Goal: Browse casually

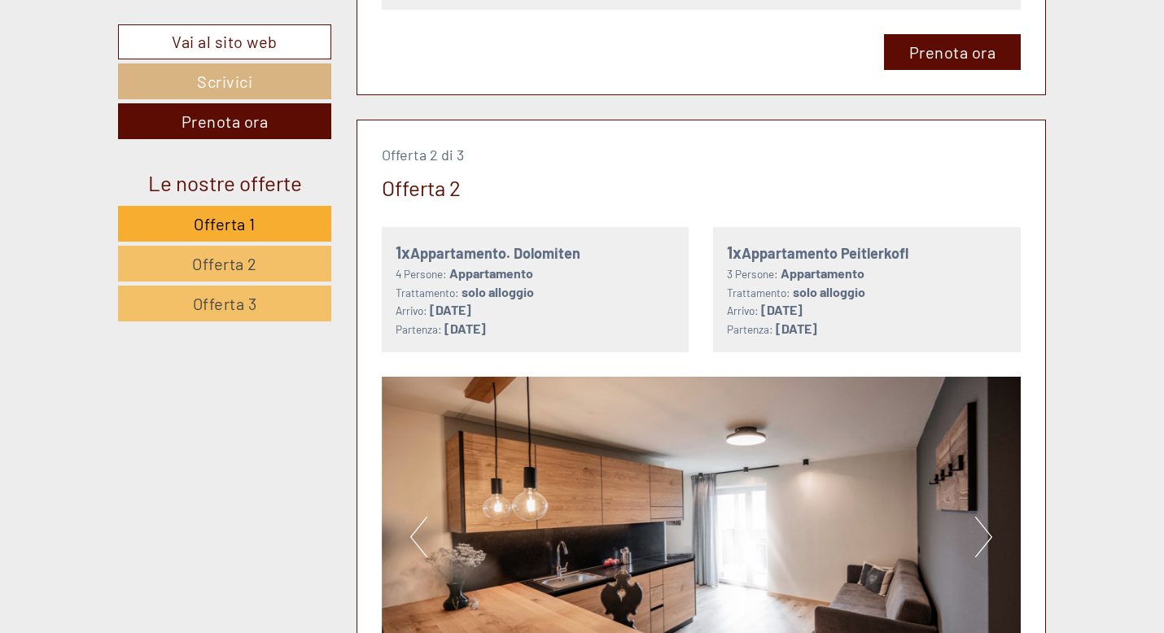
scroll to position [2170, 0]
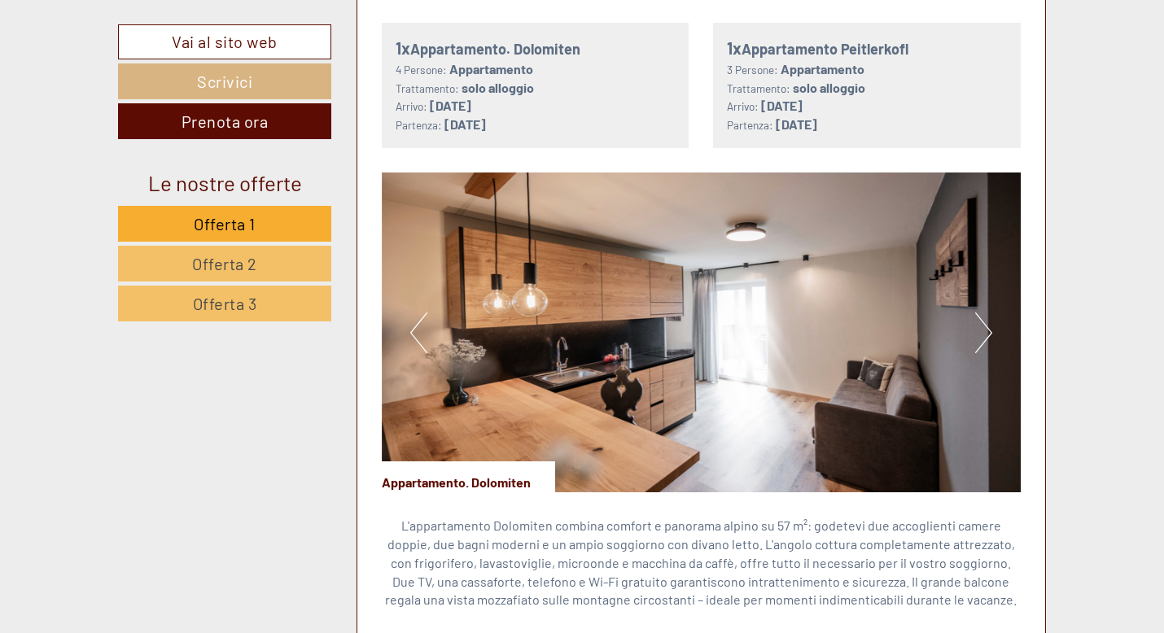
click at [993, 336] on img at bounding box center [702, 333] width 640 height 320
click at [982, 333] on button "Next" at bounding box center [983, 333] width 17 height 41
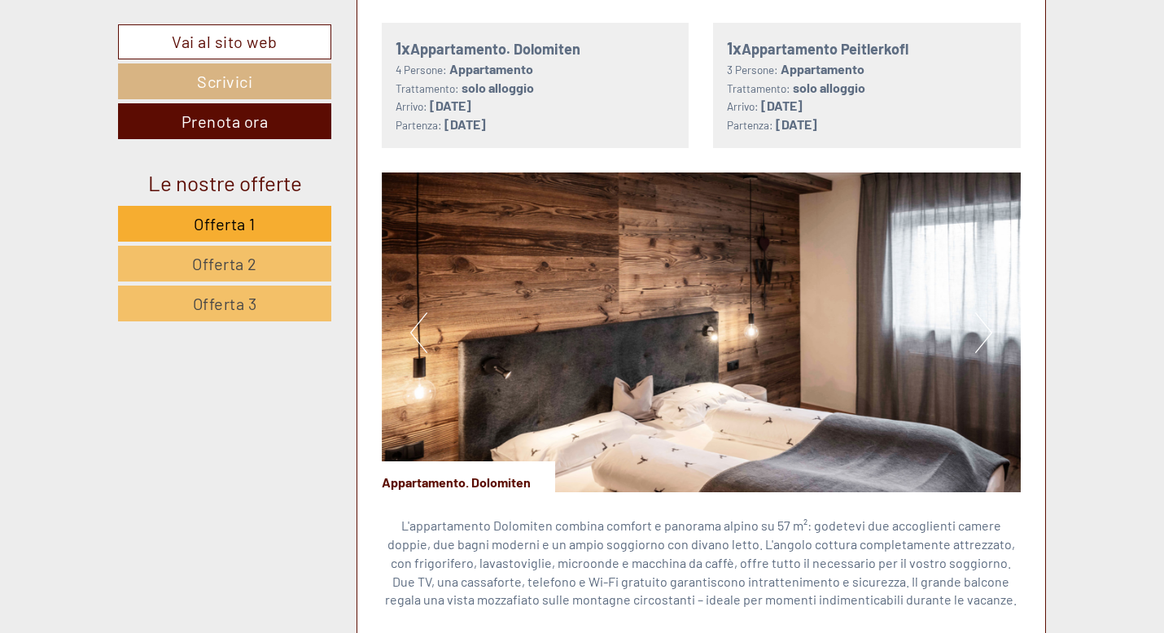
click at [986, 331] on button "Next" at bounding box center [983, 333] width 17 height 41
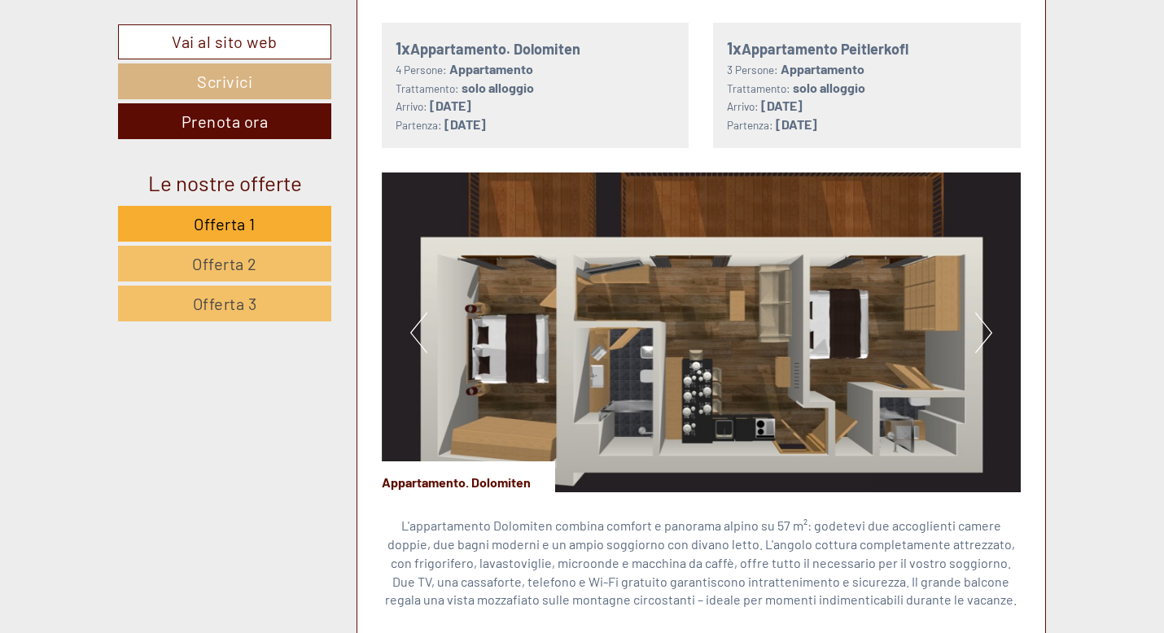
click at [986, 331] on button "Next" at bounding box center [983, 333] width 17 height 41
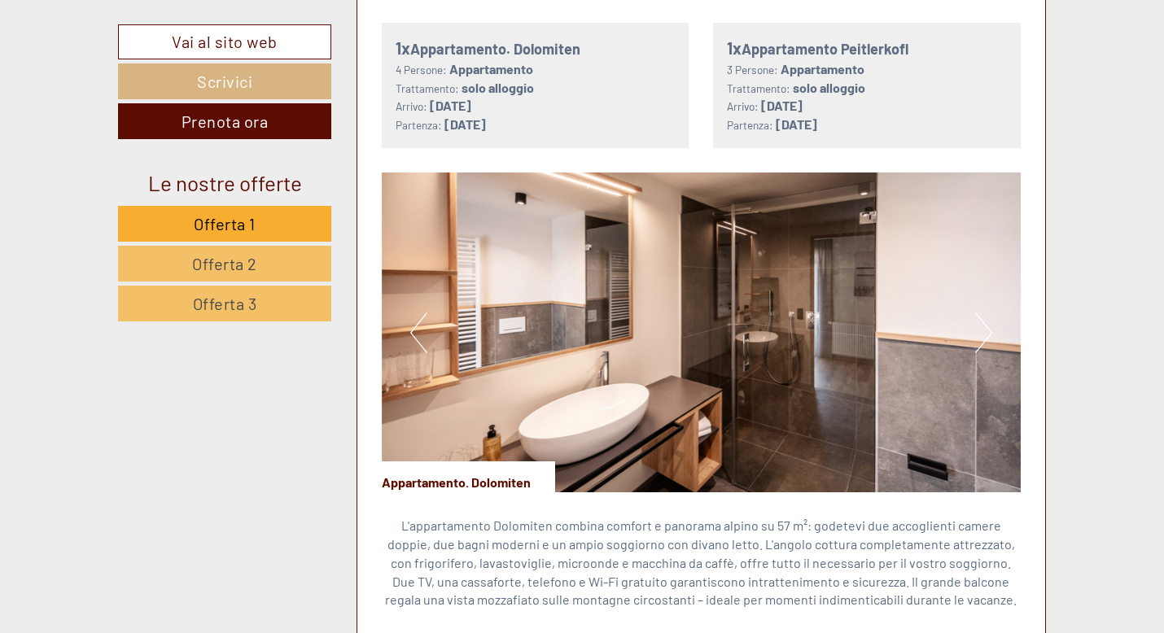
click at [986, 331] on button "Next" at bounding box center [983, 333] width 17 height 41
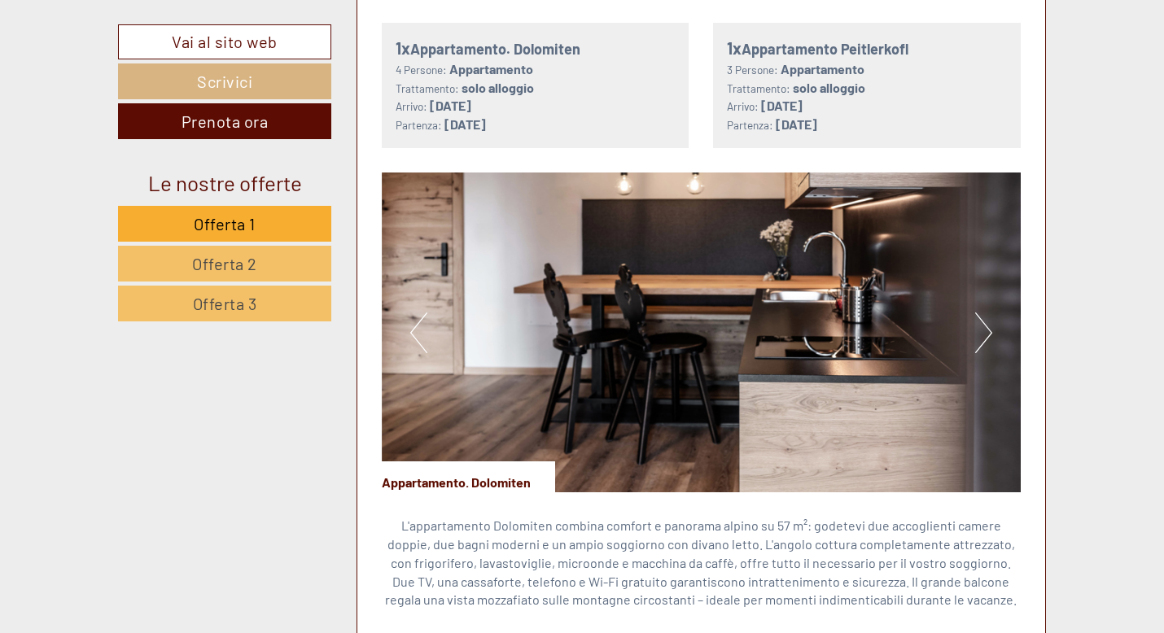
click at [986, 331] on button "Next" at bounding box center [983, 333] width 17 height 41
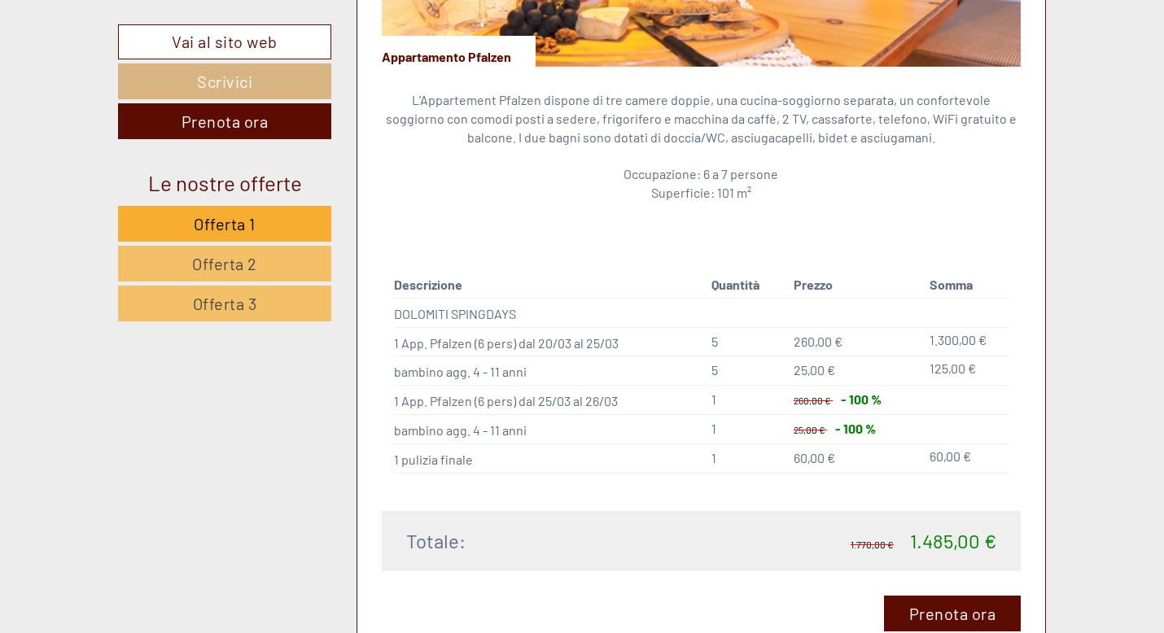
scroll to position [1092, 0]
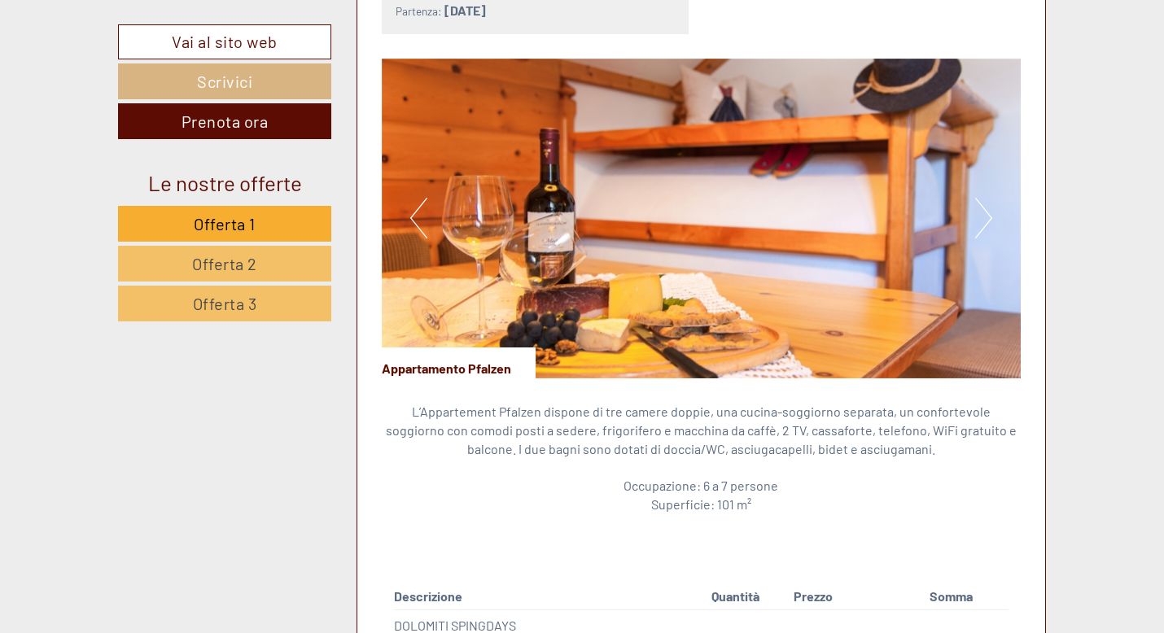
click at [990, 210] on button "Next" at bounding box center [983, 218] width 17 height 41
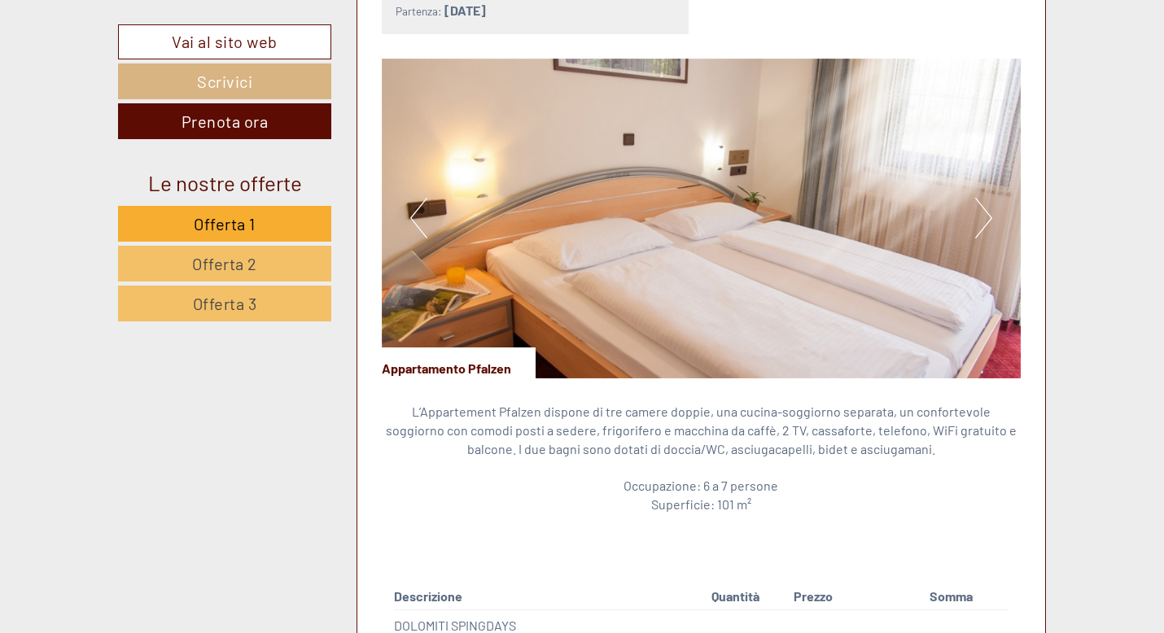
click at [990, 214] on button "Next" at bounding box center [983, 218] width 17 height 41
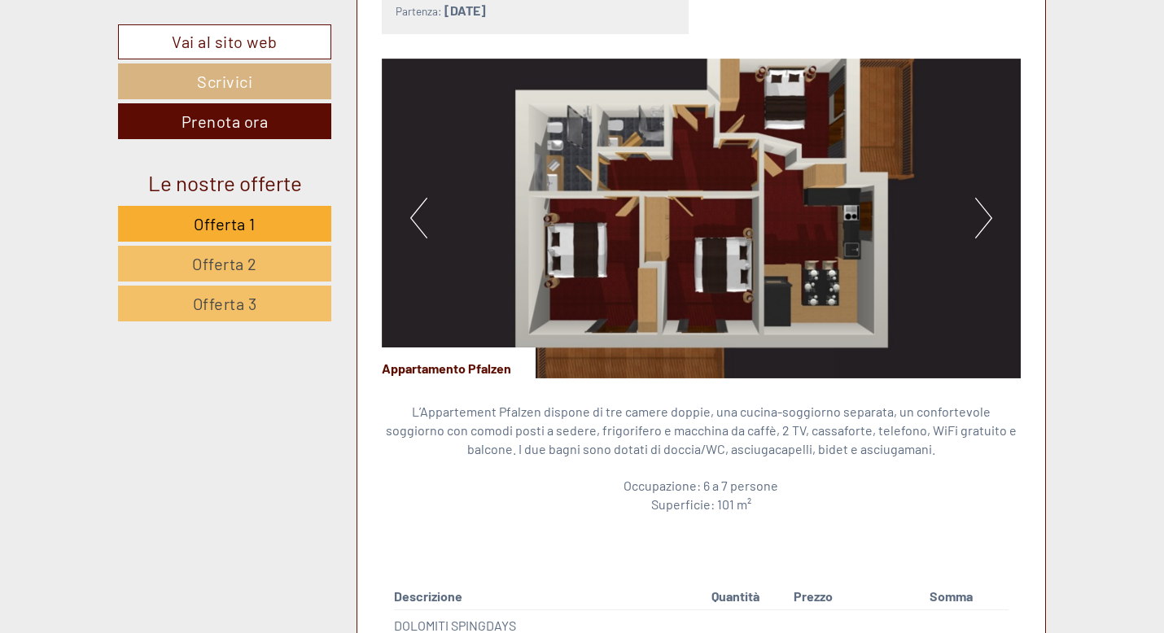
click at [990, 214] on button "Next" at bounding box center [983, 218] width 17 height 41
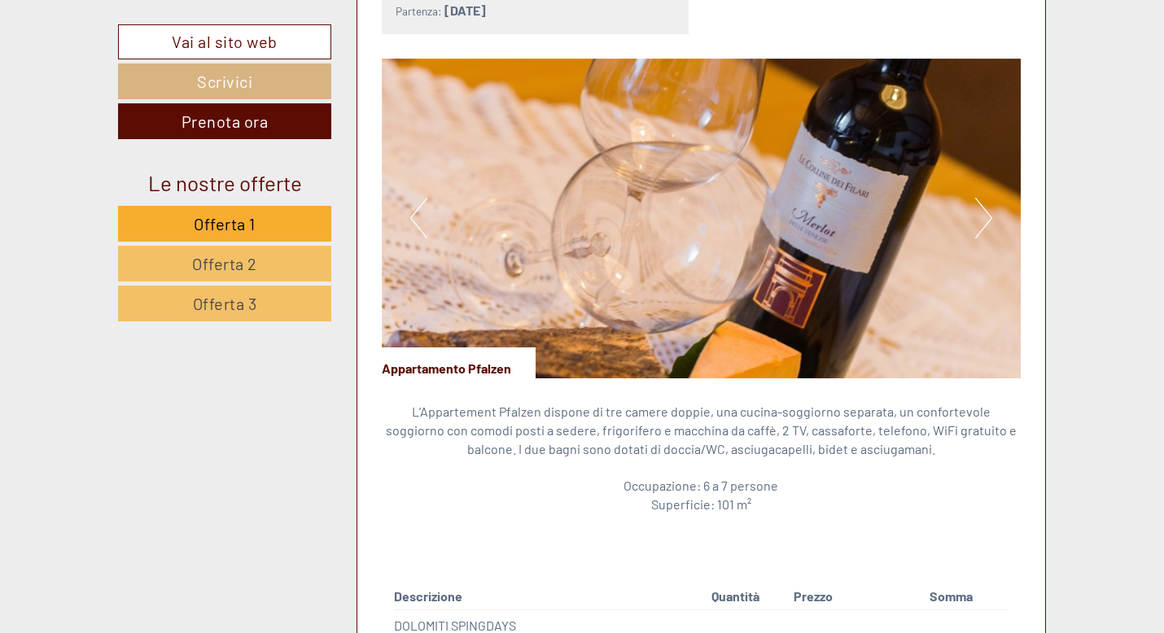
click at [990, 214] on button "Next" at bounding box center [983, 218] width 17 height 41
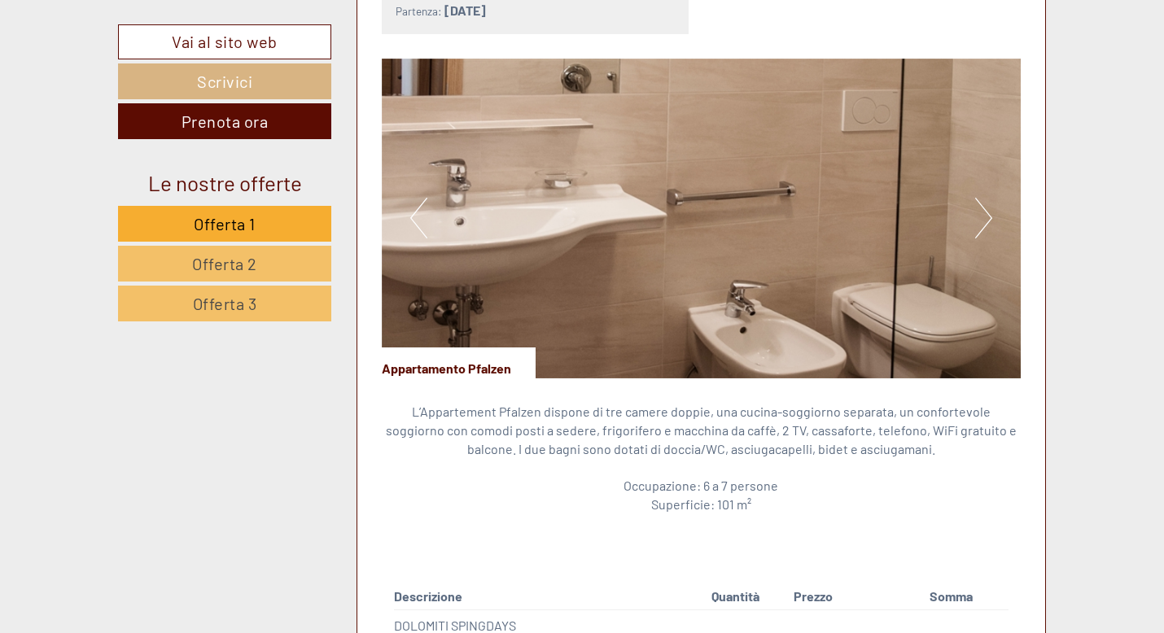
click at [990, 214] on button "Next" at bounding box center [983, 218] width 17 height 41
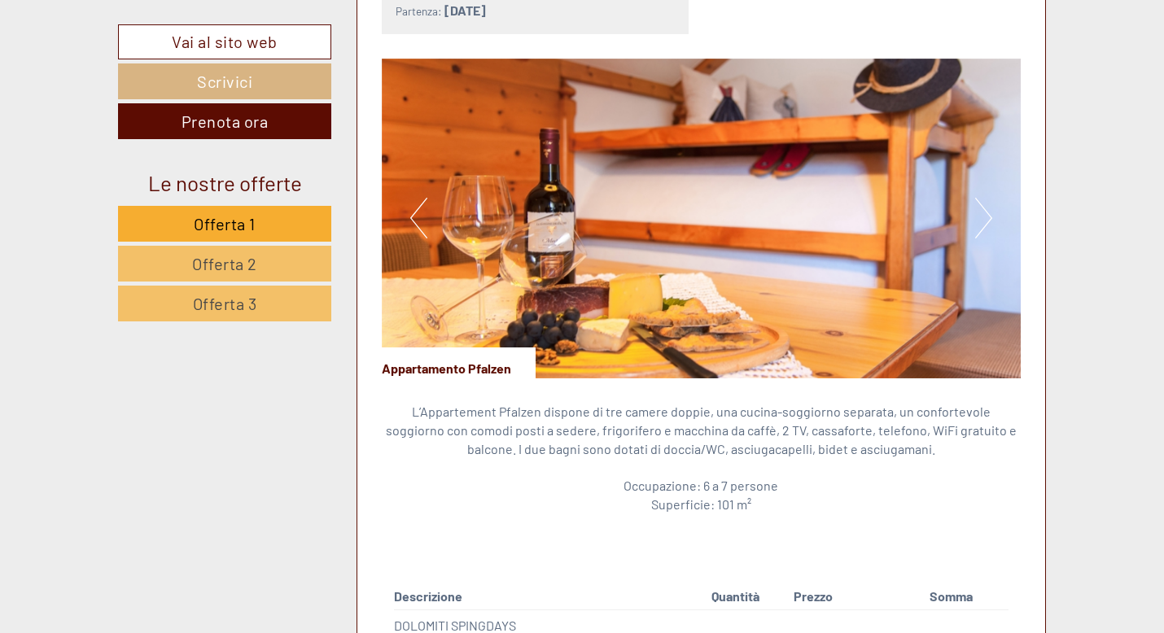
click at [990, 214] on button "Next" at bounding box center [983, 218] width 17 height 41
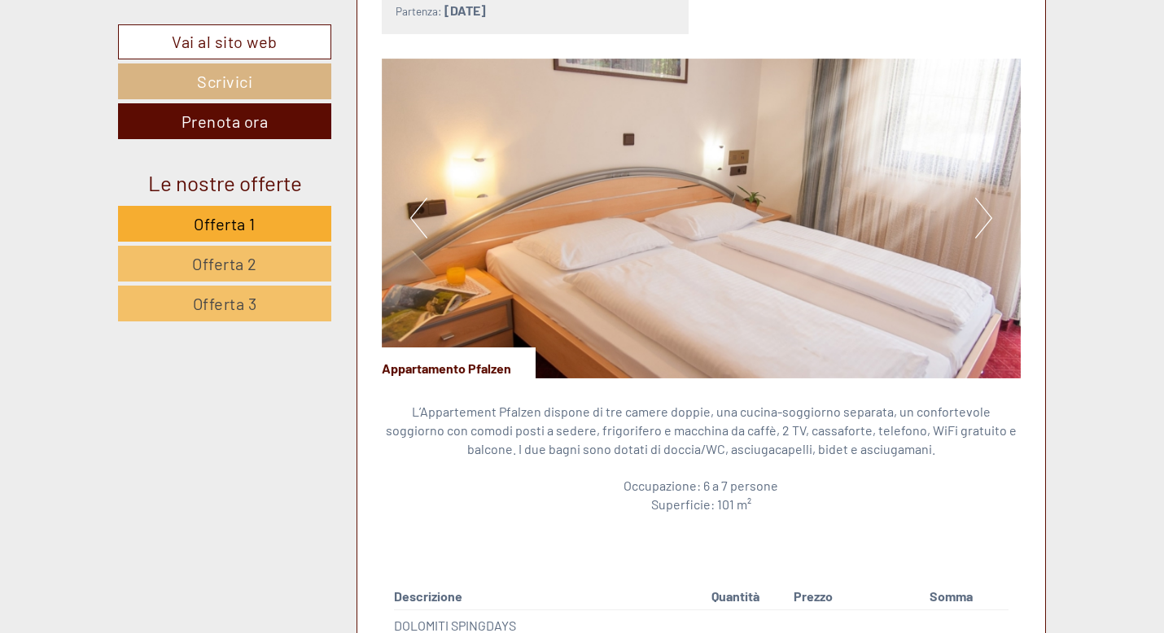
click at [990, 214] on button "Next" at bounding box center [983, 218] width 17 height 41
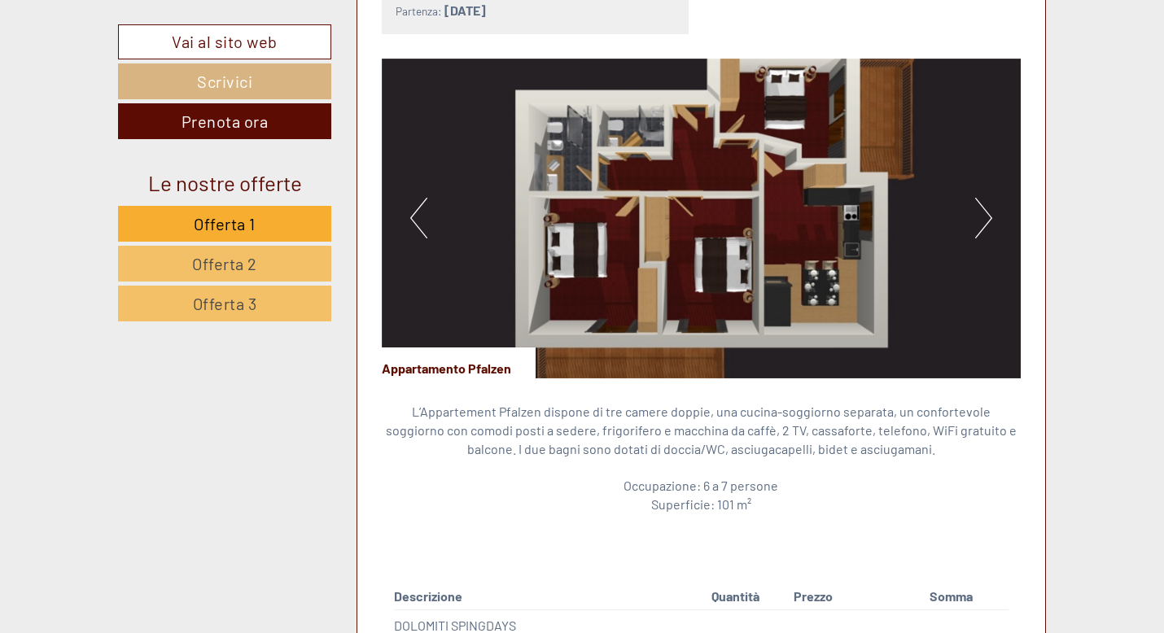
click at [990, 214] on button "Next" at bounding box center [983, 218] width 17 height 41
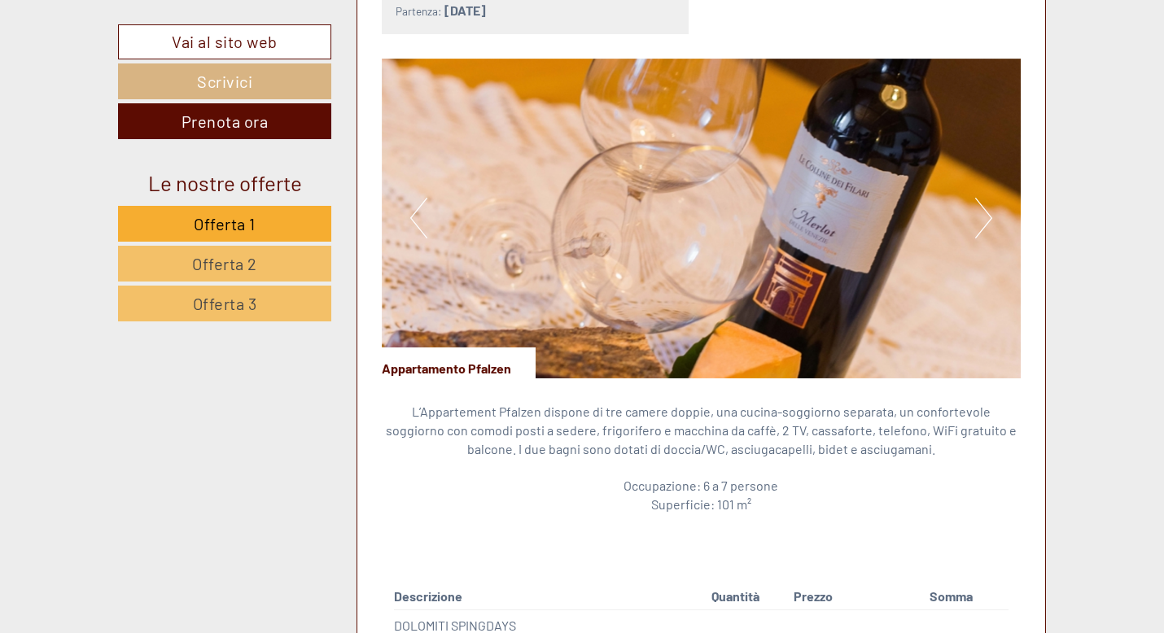
click at [989, 215] on button "Next" at bounding box center [983, 218] width 17 height 41
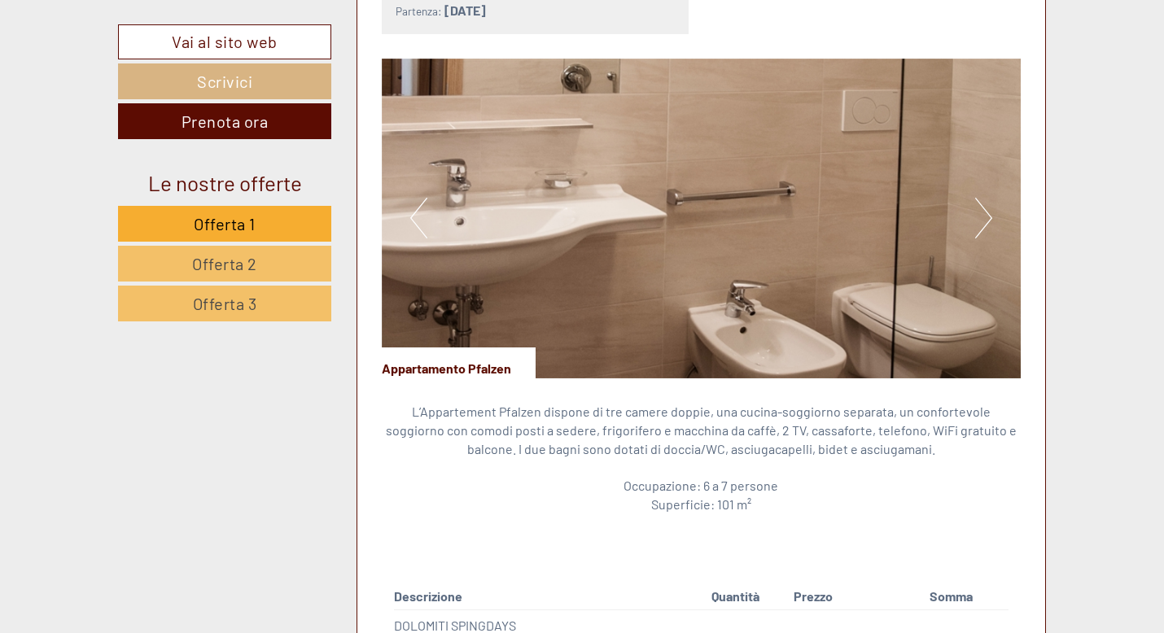
click at [989, 215] on button "Next" at bounding box center [983, 218] width 17 height 41
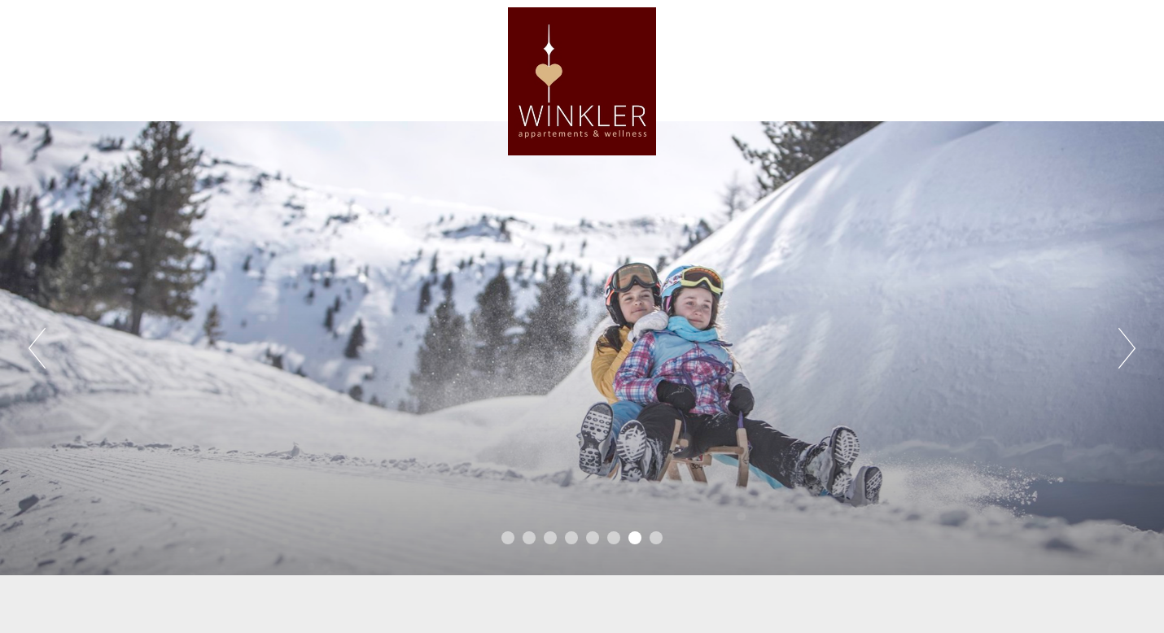
scroll to position [0, 0]
click at [1130, 348] on button "Next" at bounding box center [1127, 349] width 17 height 41
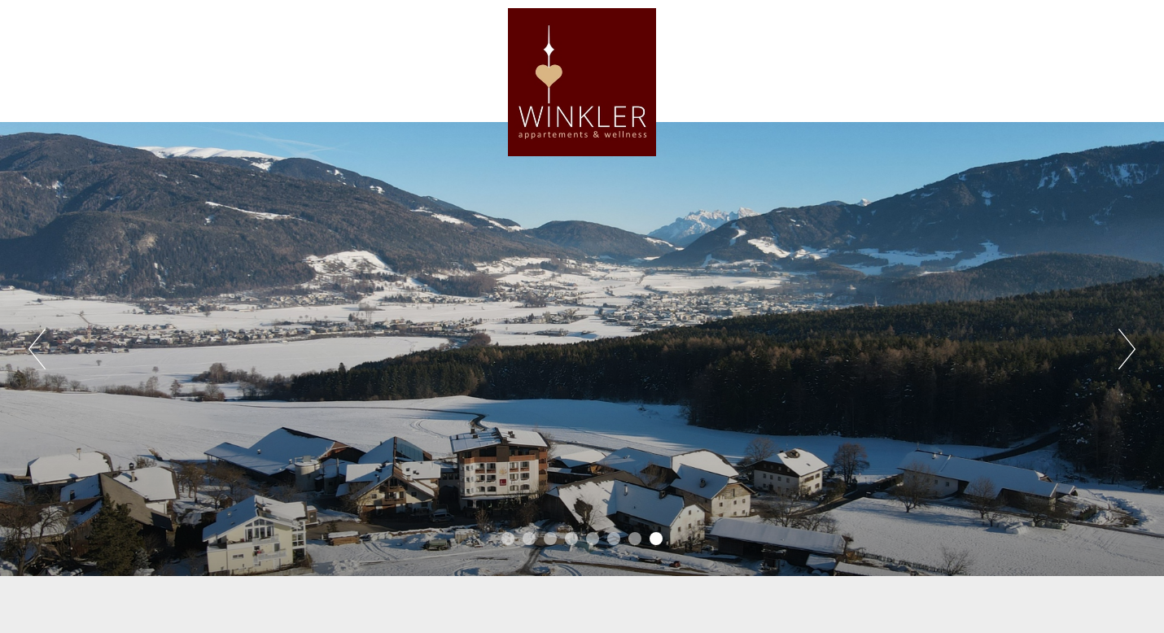
click at [1130, 348] on button "Next" at bounding box center [1127, 349] width 17 height 41
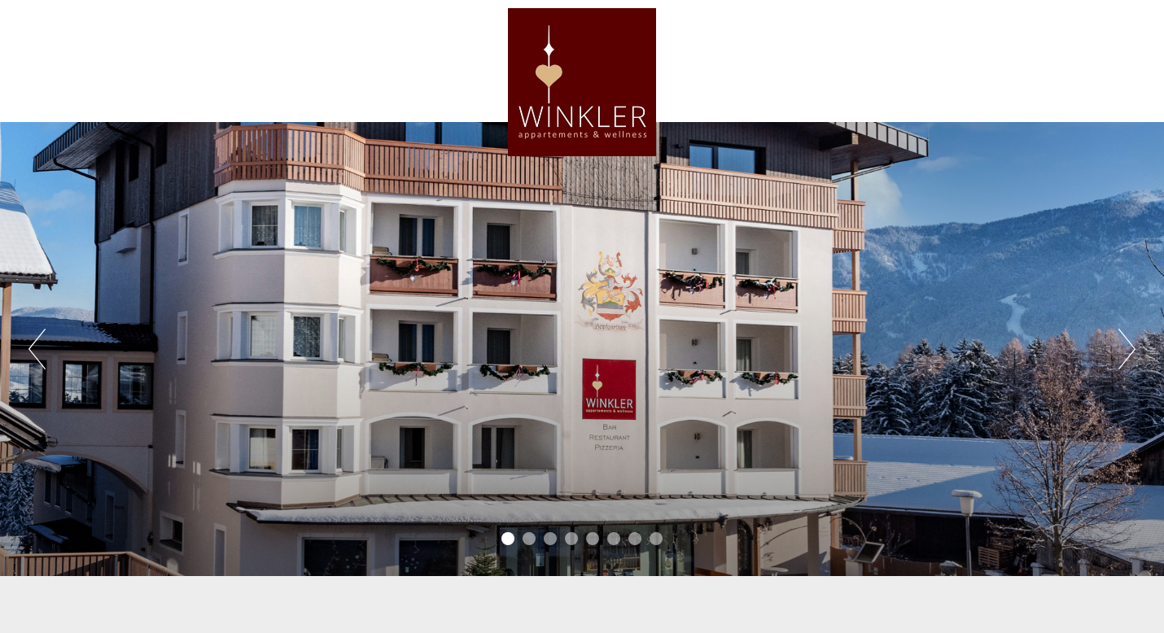
click at [1130, 348] on button "Next" at bounding box center [1127, 349] width 17 height 41
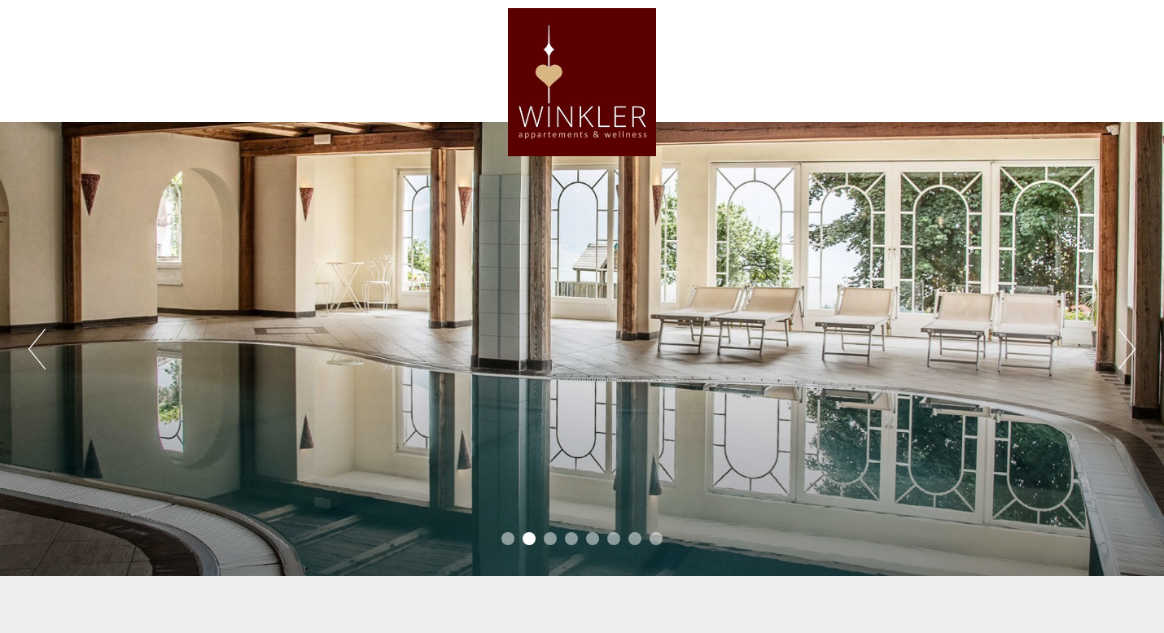
click at [1130, 348] on button "Next" at bounding box center [1127, 349] width 17 height 41
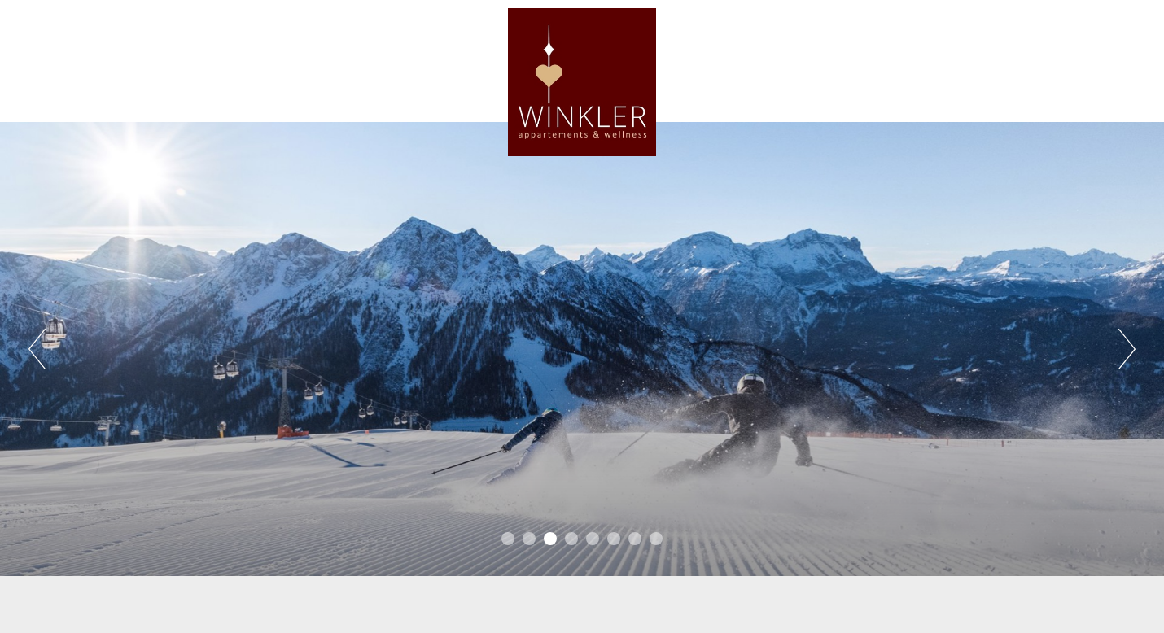
click at [1130, 348] on button "Next" at bounding box center [1127, 349] width 17 height 41
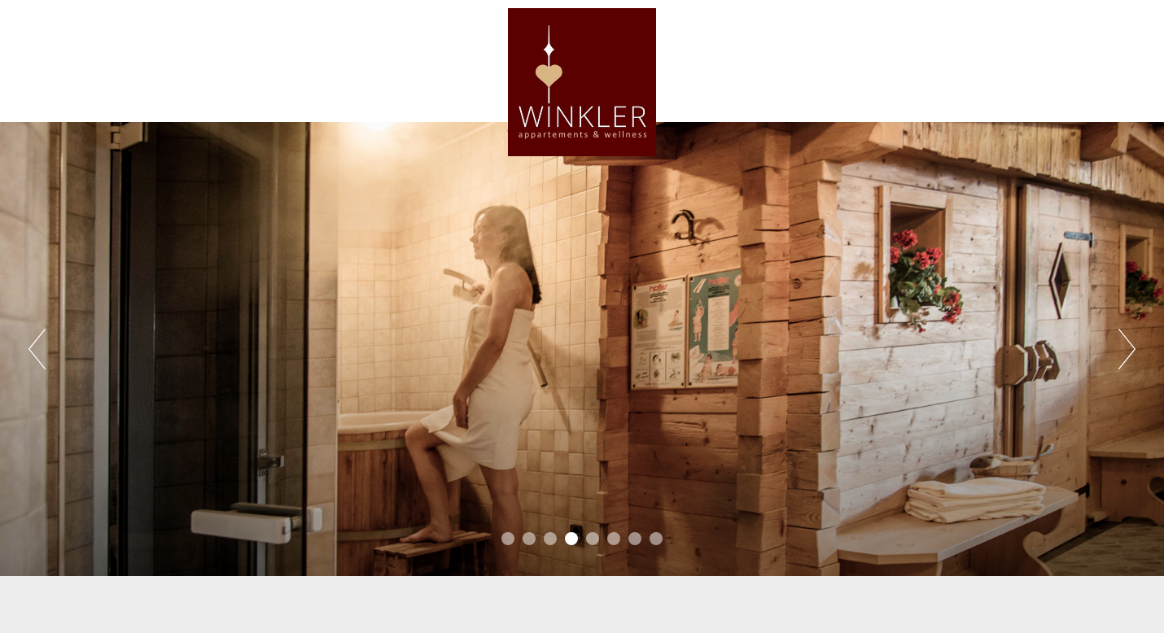
drag, startPoint x: 517, startPoint y: 115, endPoint x: 681, endPoint y: 116, distance: 164.5
click at [681, 116] on div at bounding box center [582, 82] width 912 height 148
